Goal: Task Accomplishment & Management: Use online tool/utility

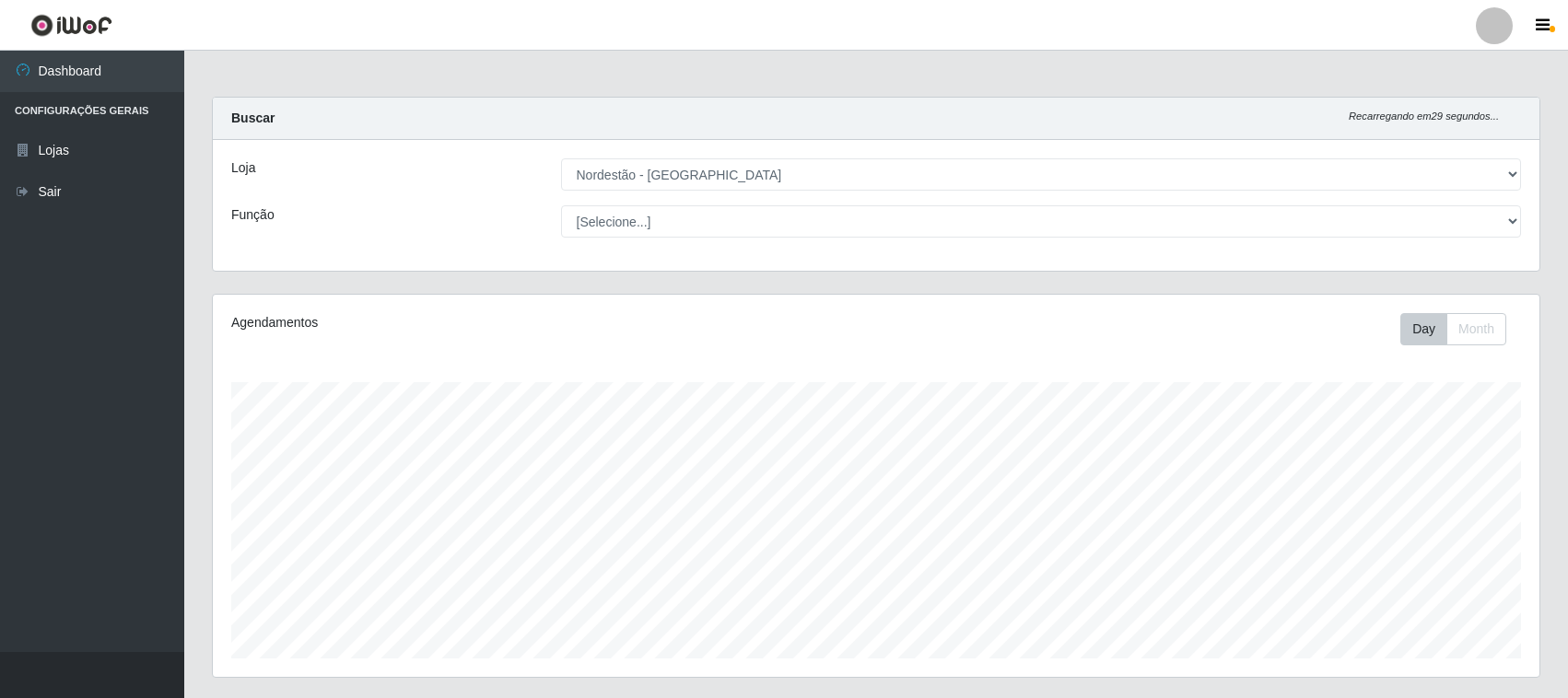
select select "420"
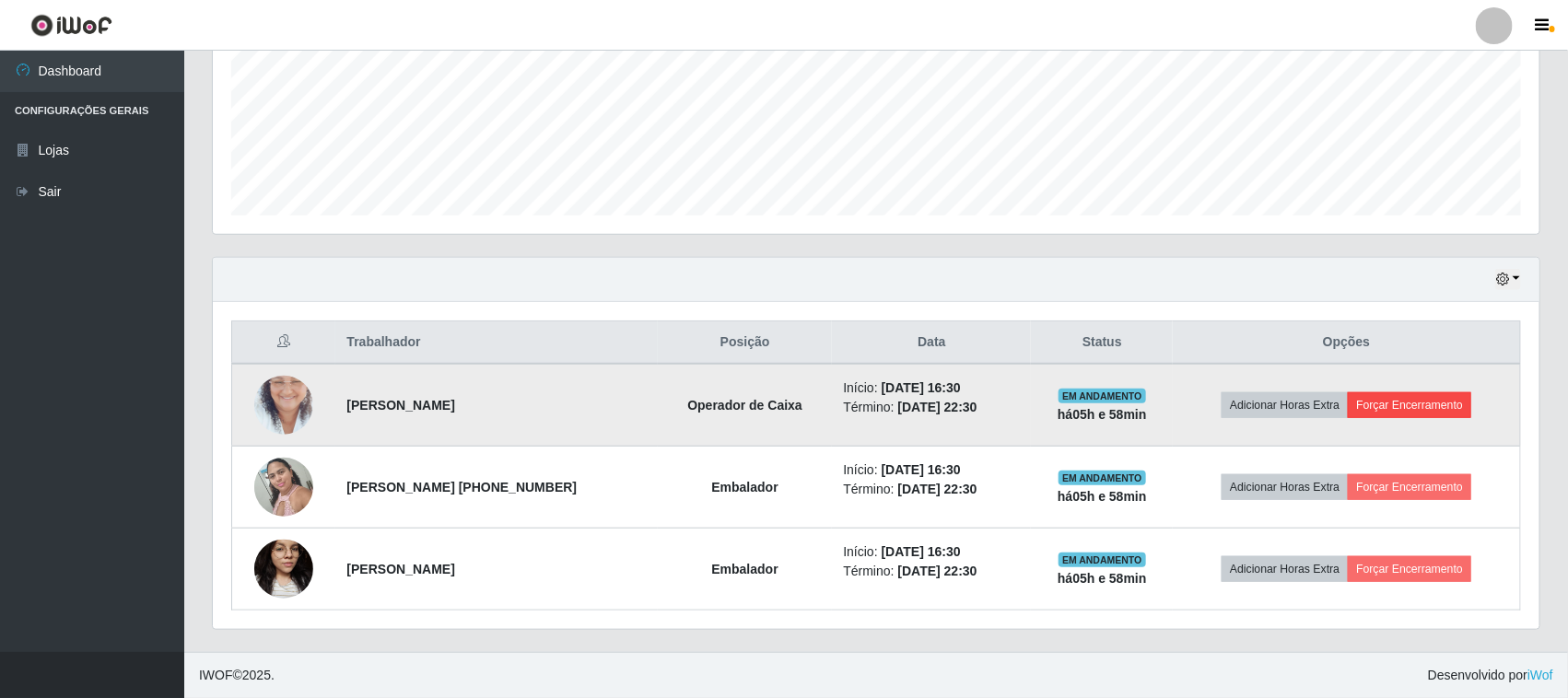
scroll to position [383, 1326]
click at [1440, 402] on button "Forçar Encerramento" at bounding box center [1409, 406] width 123 height 26
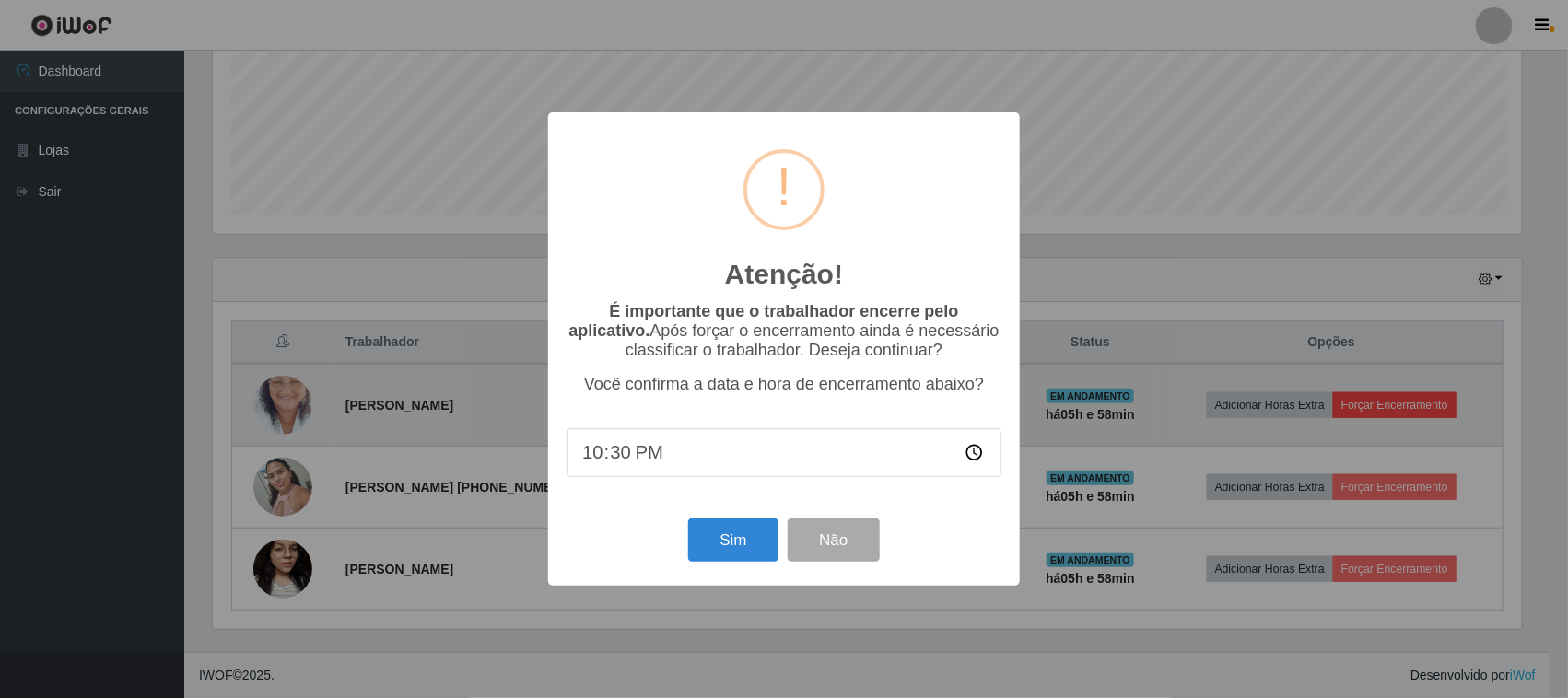
scroll to position [383, 1314]
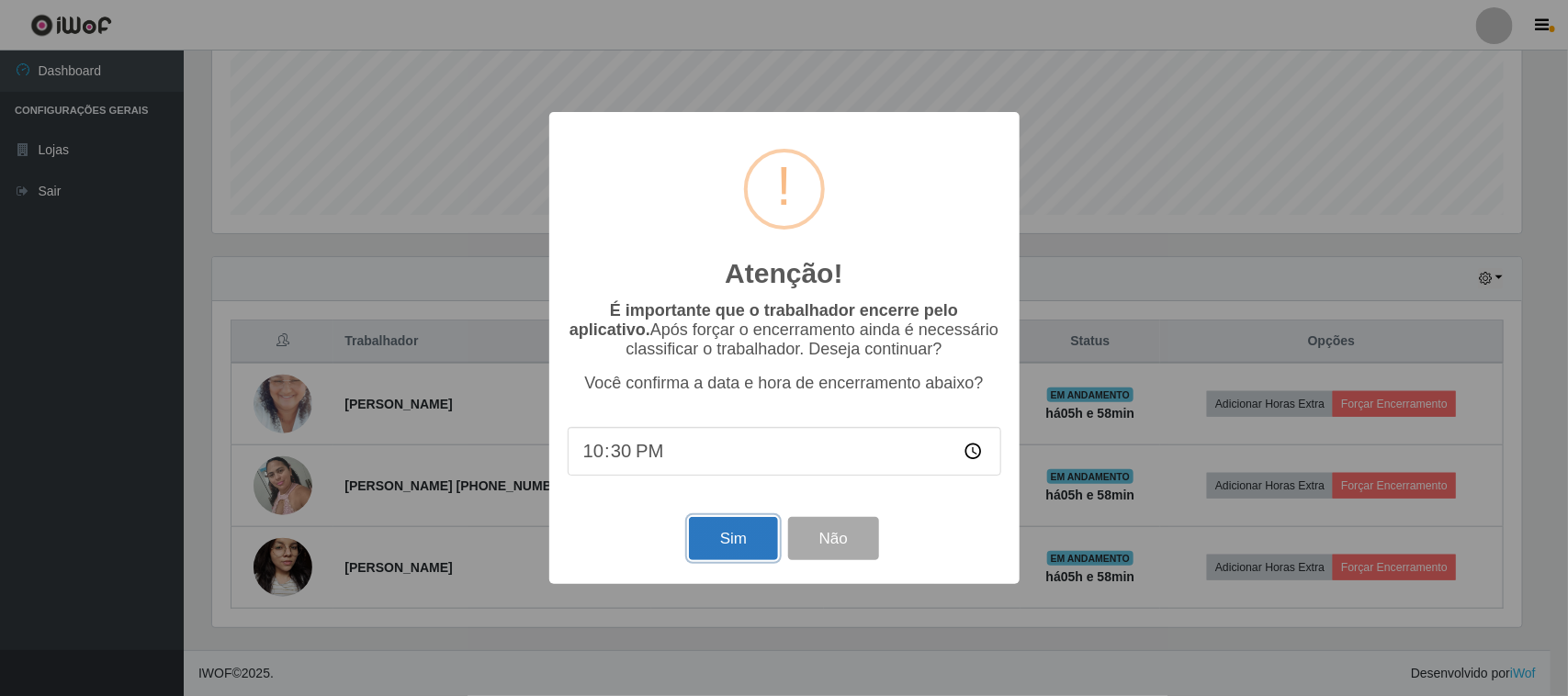
click at [736, 560] on button "Sim" at bounding box center [734, 539] width 89 height 43
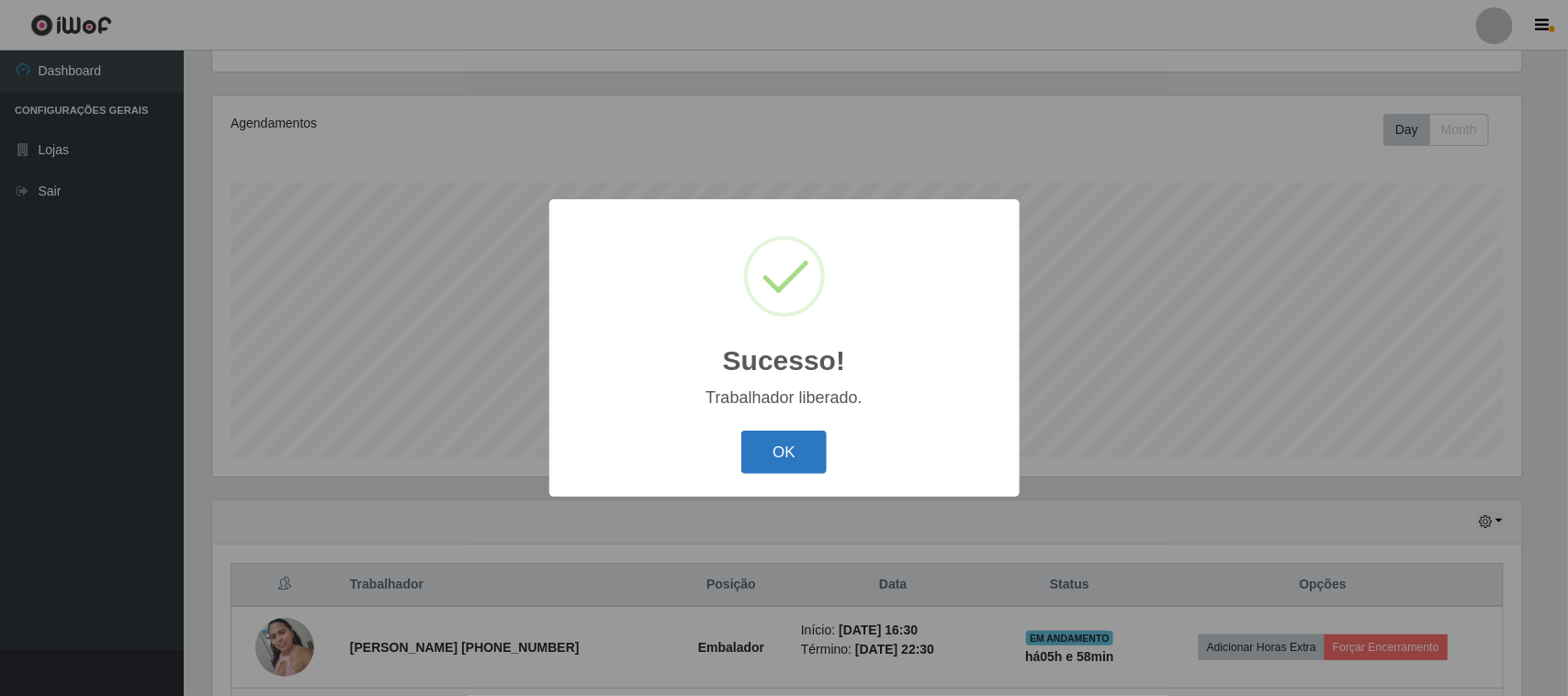
click at [765, 450] on button "OK" at bounding box center [784, 452] width 86 height 43
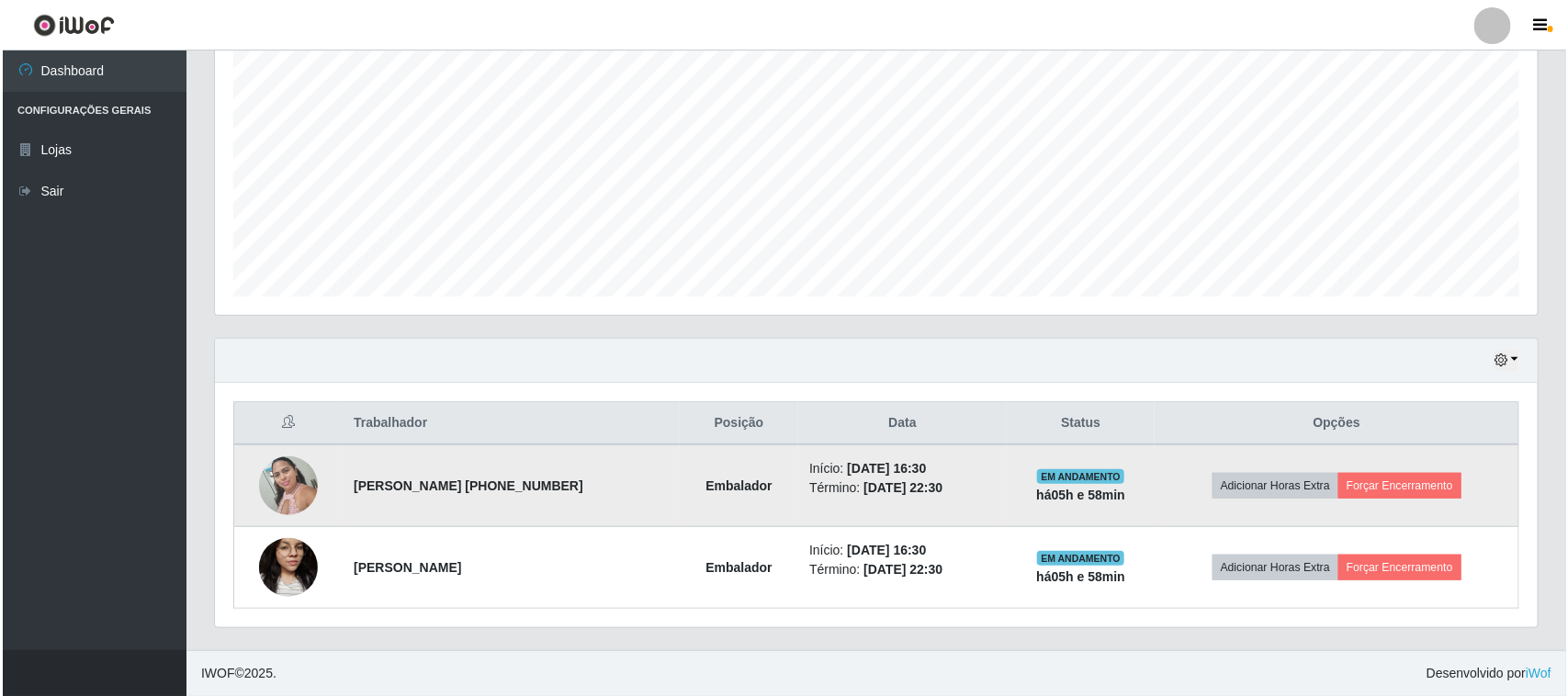
scroll to position [361, 0]
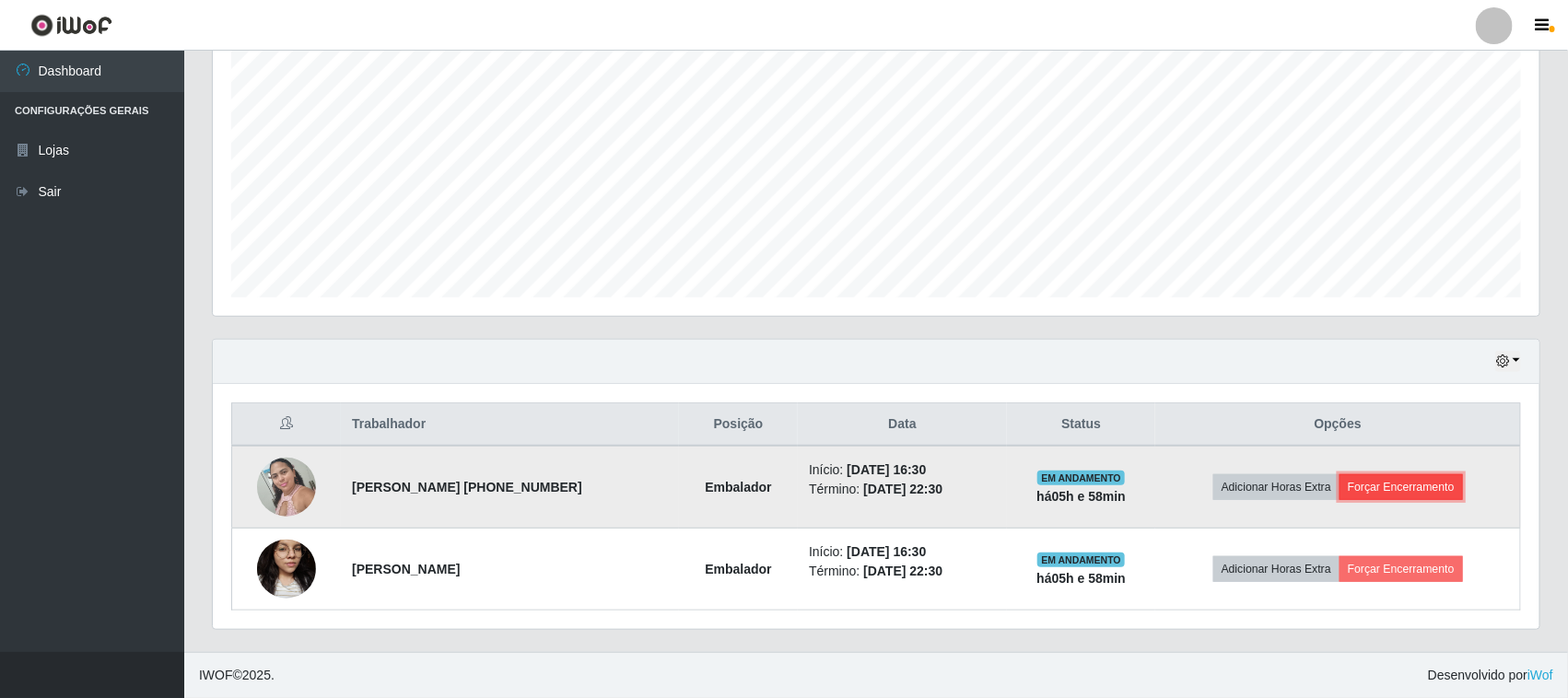
click at [1416, 500] on button "Forçar Encerramento" at bounding box center [1401, 488] width 123 height 26
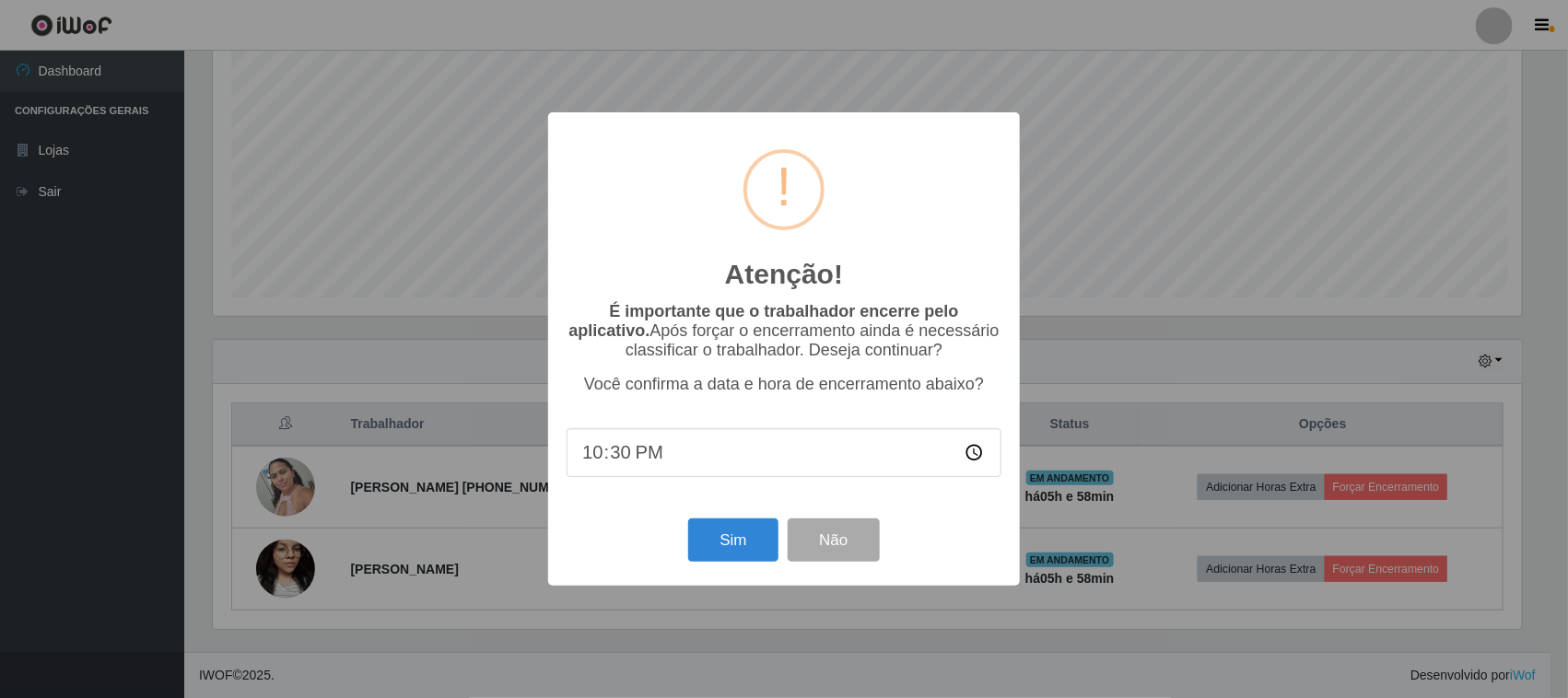
scroll to position [383, 1314]
click at [755, 537] on button "Sim" at bounding box center [735, 540] width 90 height 43
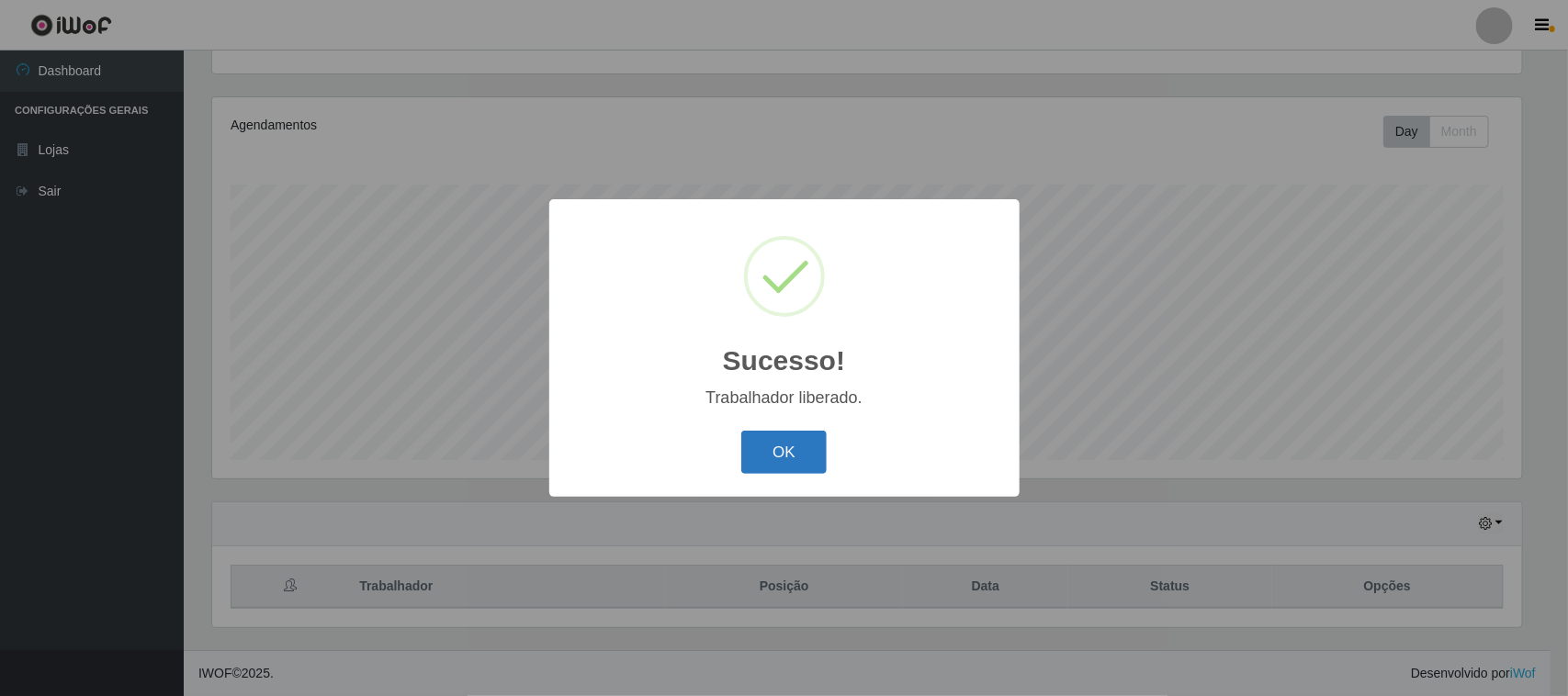
click at [754, 459] on button "OK" at bounding box center [784, 452] width 86 height 43
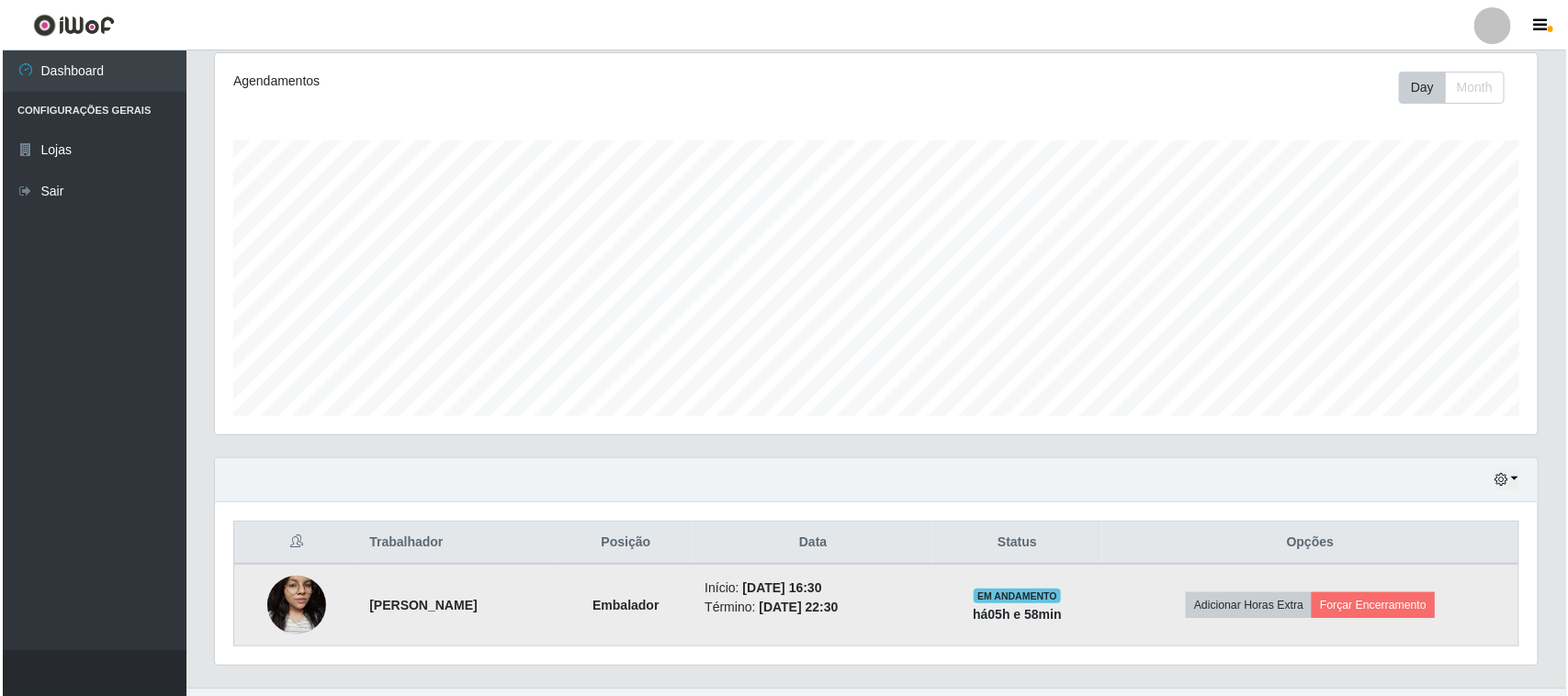
scroll to position [280, 0]
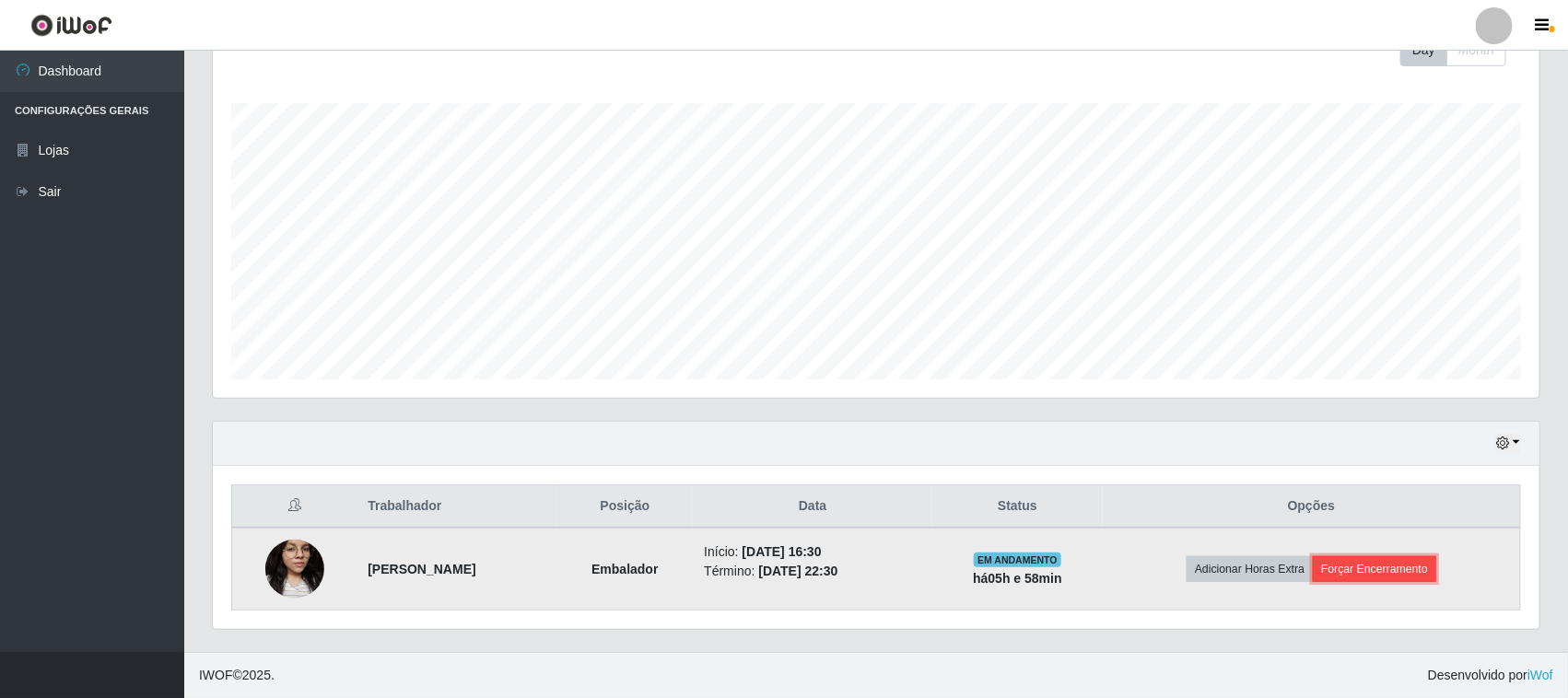
click at [1396, 576] on button "Forçar Encerramento" at bounding box center [1375, 569] width 123 height 26
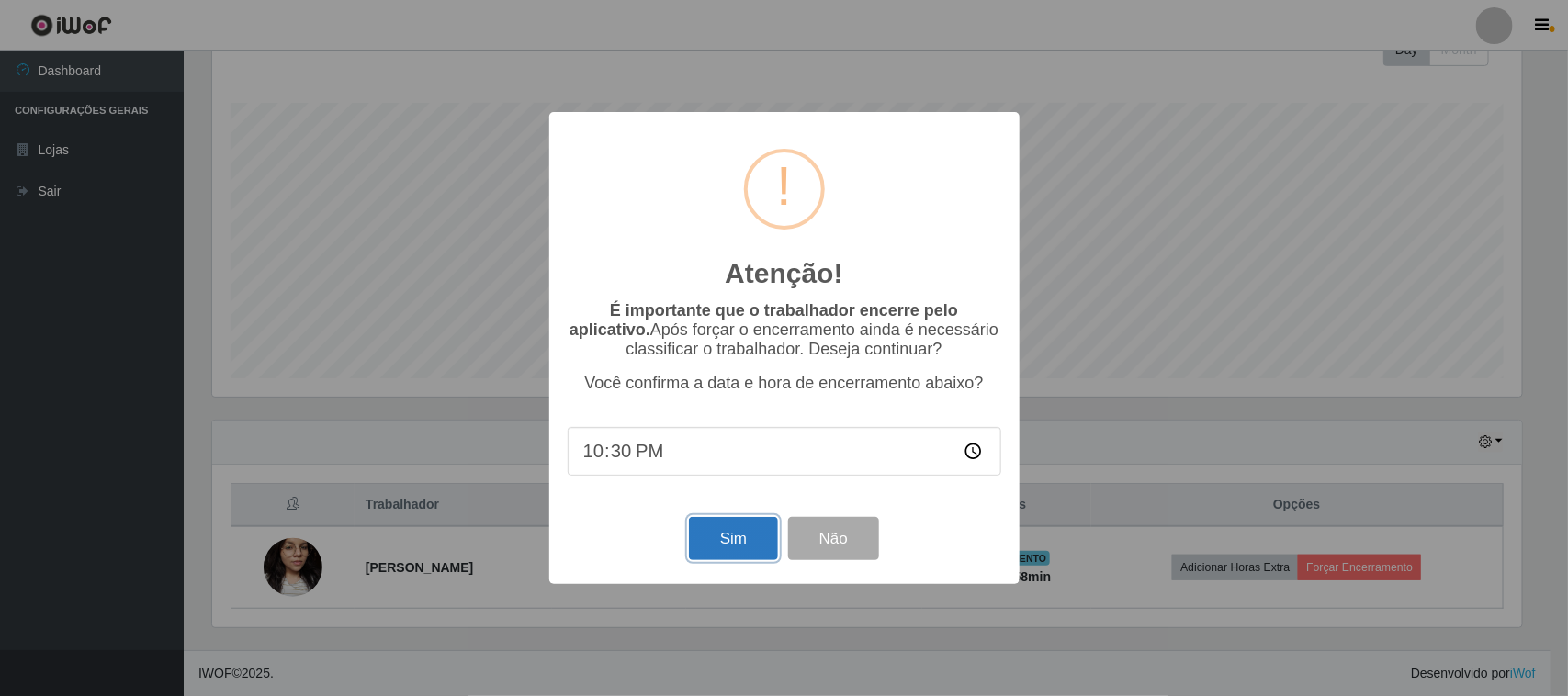
click at [729, 536] on button "Sim" at bounding box center [734, 539] width 89 height 43
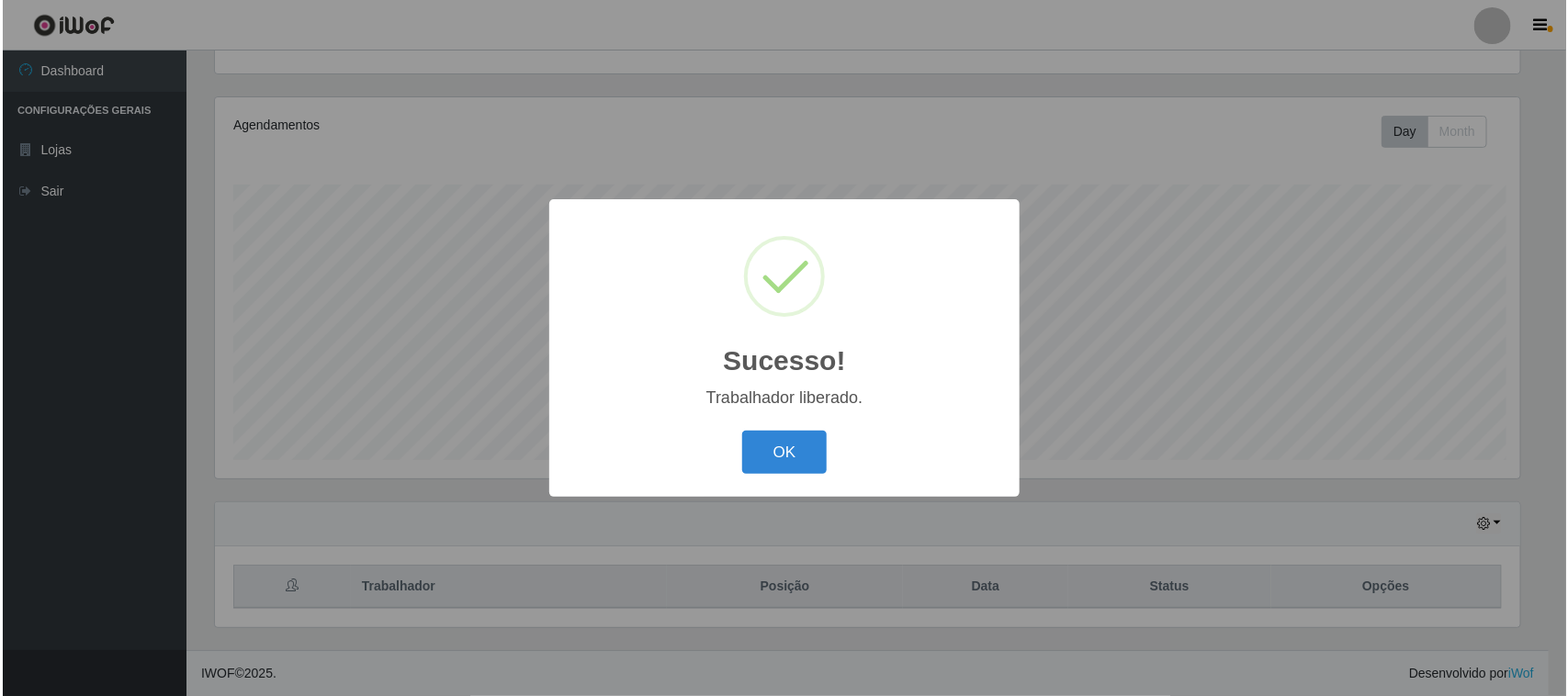
scroll to position [0, 0]
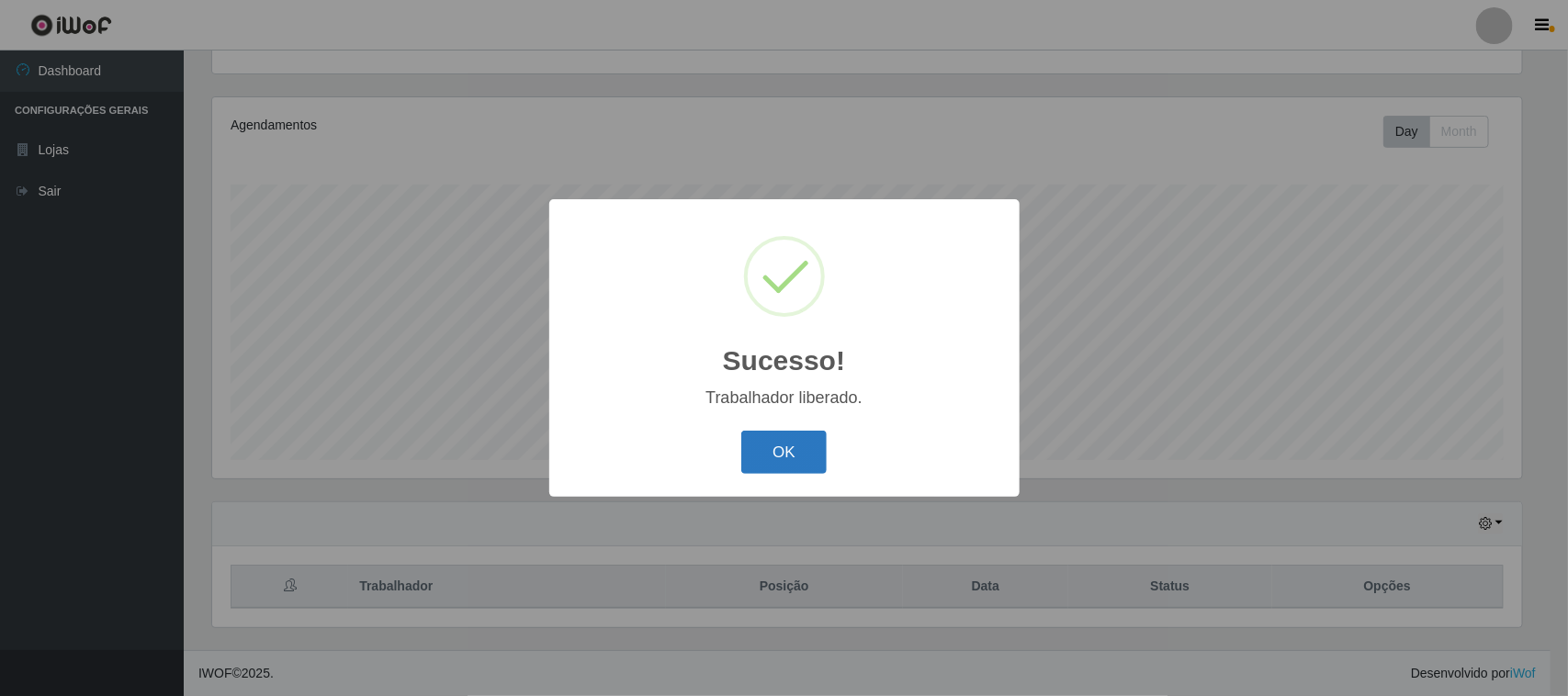
click at [800, 438] on button "OK" at bounding box center [784, 452] width 86 height 43
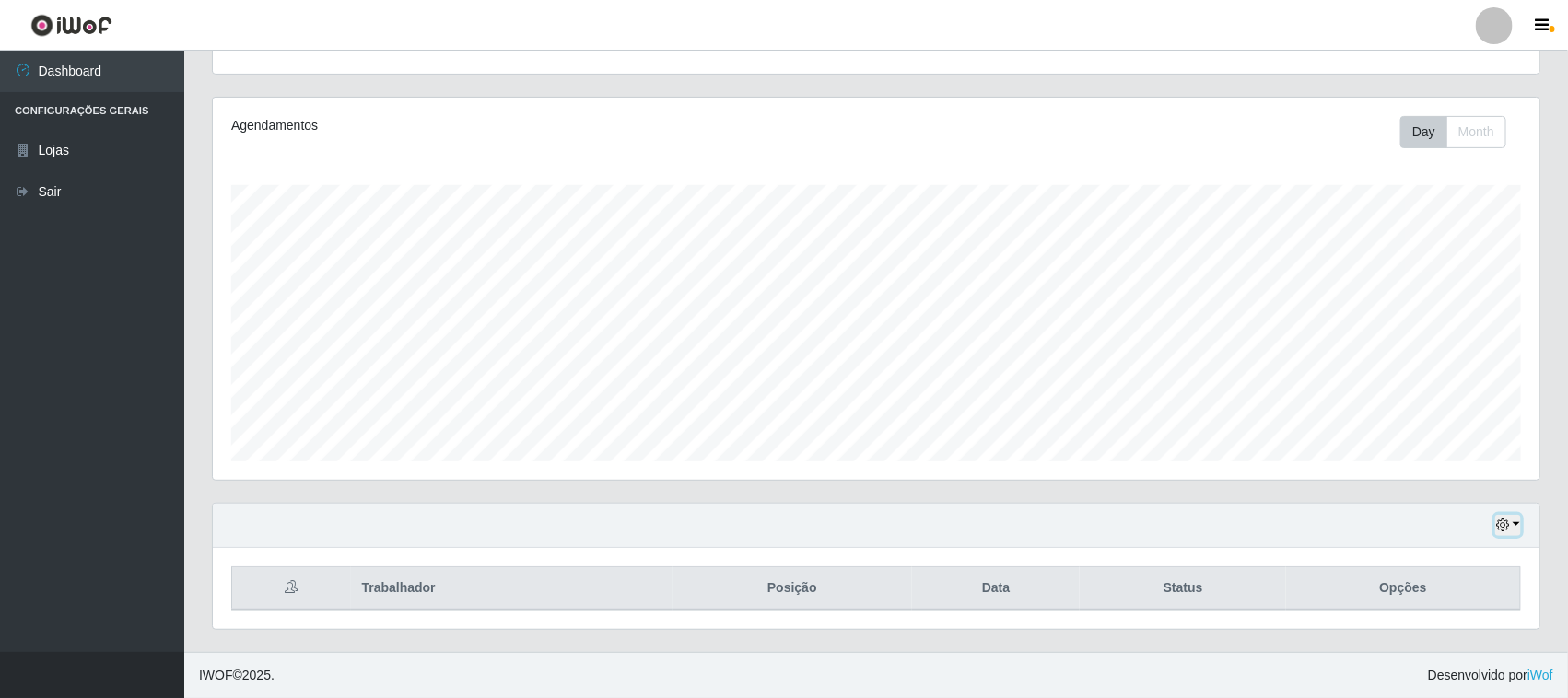
click at [1500, 528] on icon "button" at bounding box center [1503, 525] width 13 height 13
click at [1405, 371] on button "1 dia" at bounding box center [1447, 377] width 146 height 38
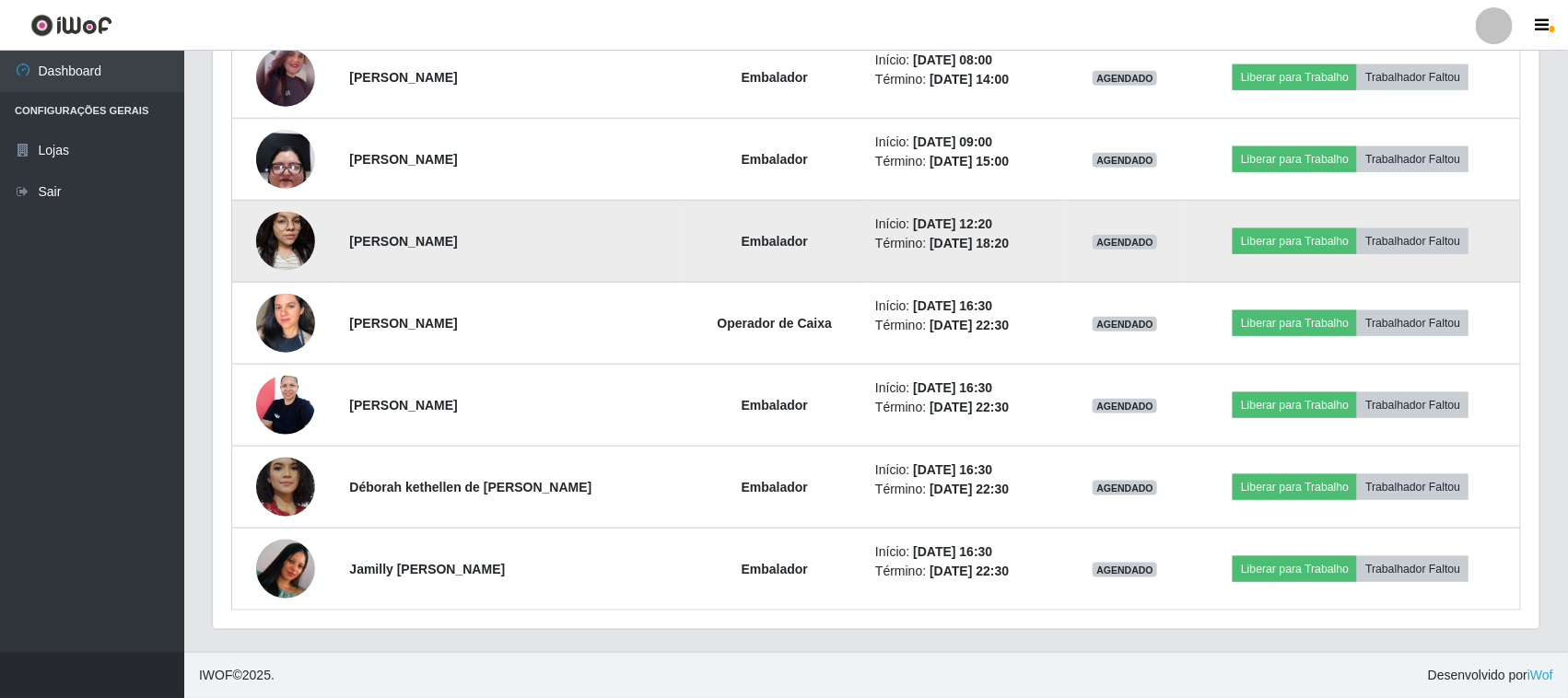
scroll to position [313, 0]
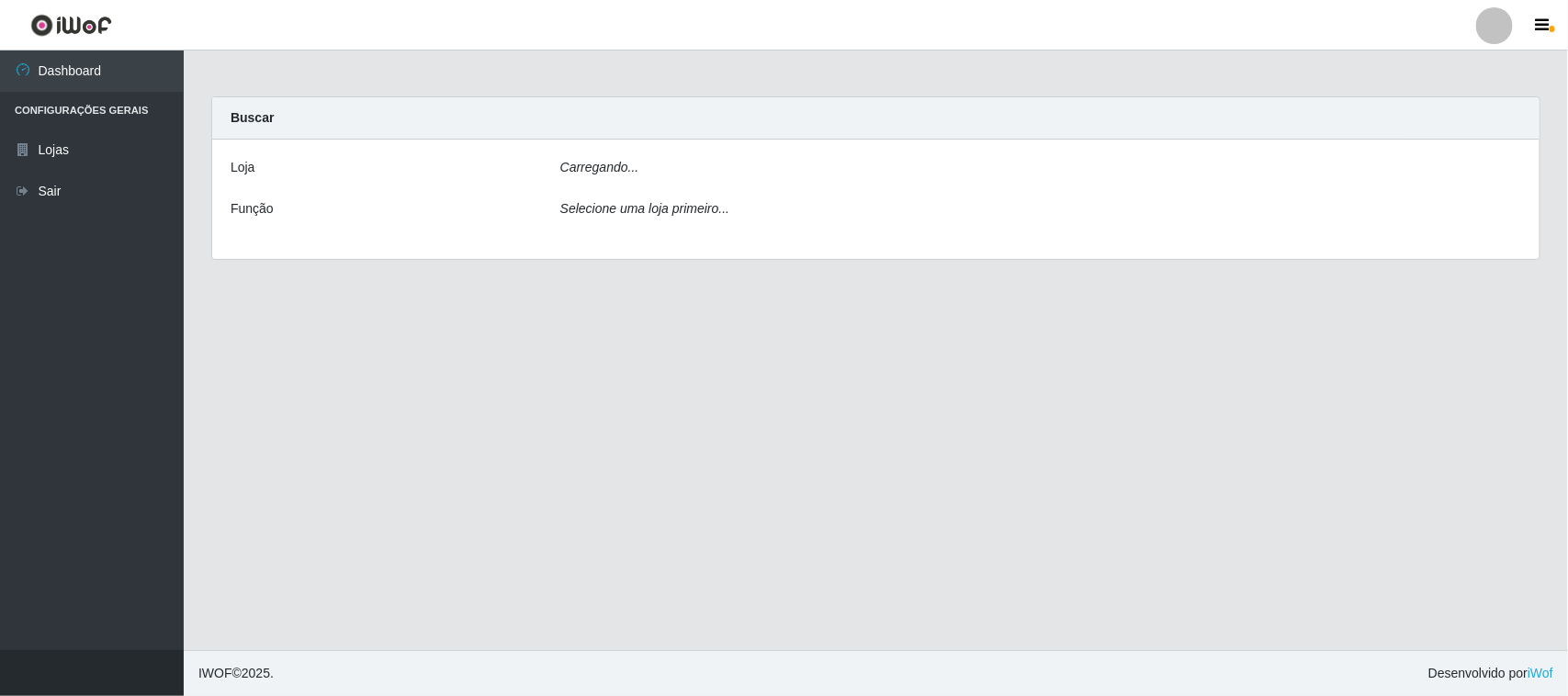
click at [758, 177] on div "Carregando..." at bounding box center [1040, 171] width 989 height 27
click at [690, 172] on div "Carregando..." at bounding box center [1040, 171] width 989 height 27
click at [719, 179] on div "Carregando..." at bounding box center [1040, 171] width 989 height 27
click at [722, 184] on div "Carregando..." at bounding box center [1040, 171] width 989 height 27
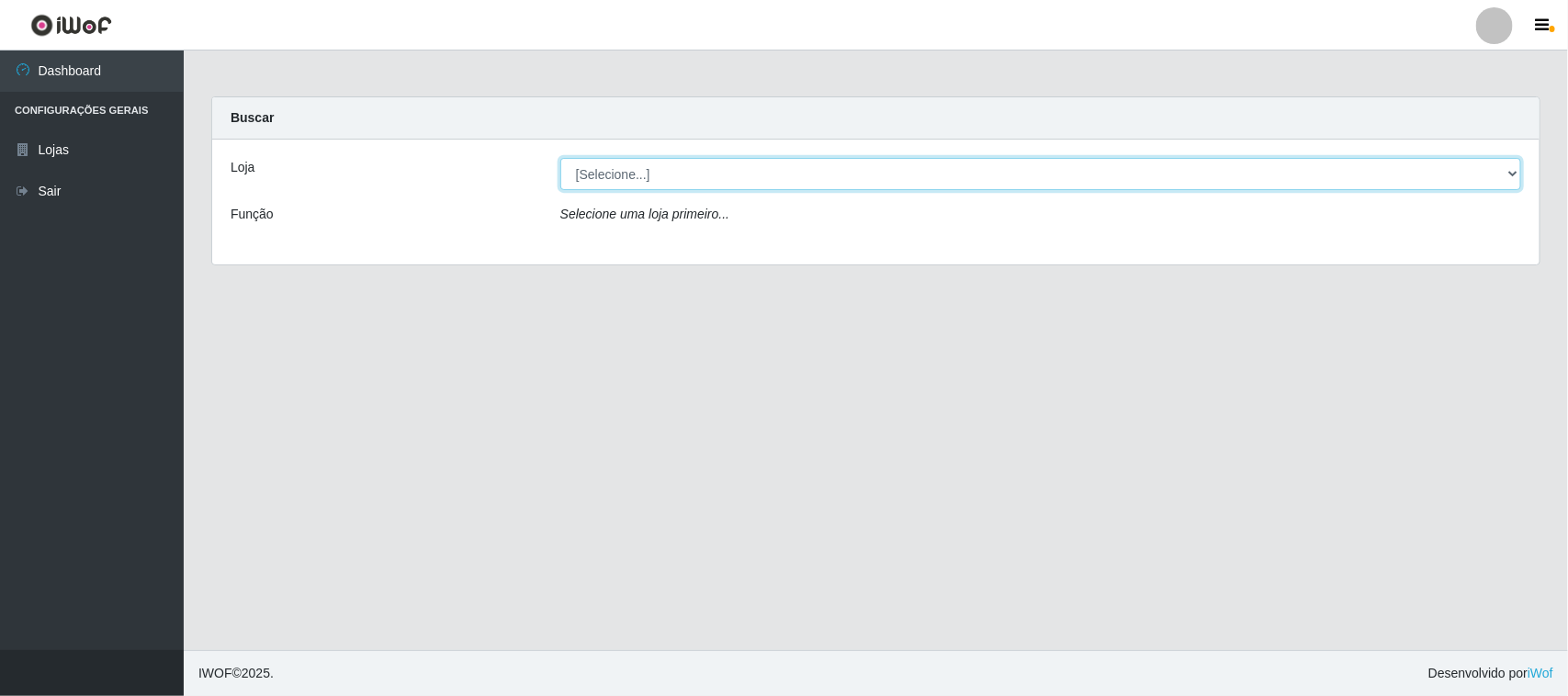
drag, startPoint x: 804, startPoint y: 171, endPoint x: 802, endPoint y: 181, distance: 10.2
click at [804, 171] on select "[Selecione...] Nordestão - [GEOGRAPHIC_DATA]" at bounding box center [1040, 174] width 961 height 32
select select "420"
click at [560, 158] on select "[Selecione...] Nordestão - [GEOGRAPHIC_DATA]" at bounding box center [1040, 174] width 961 height 32
